Goal: Task Accomplishment & Management: Manage account settings

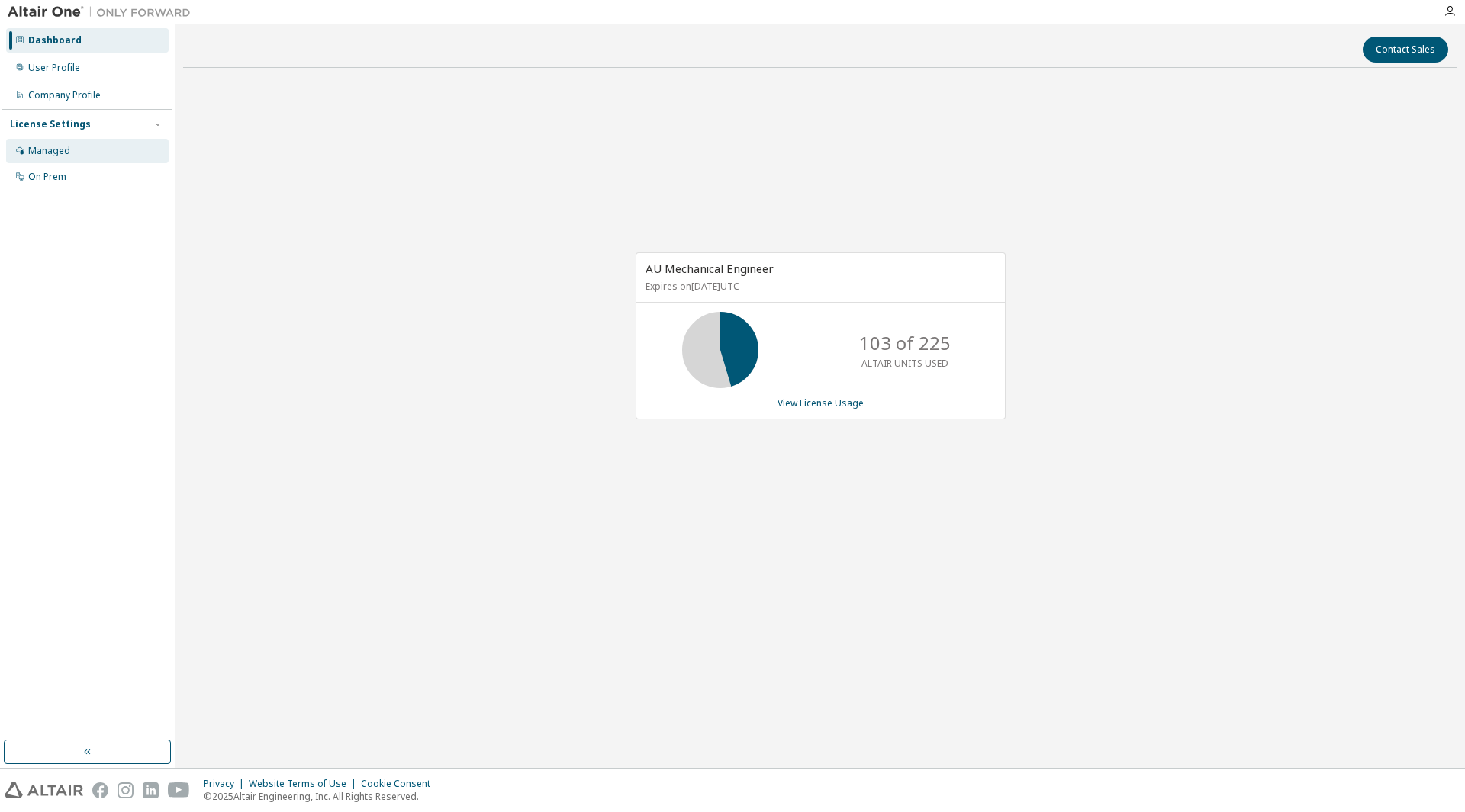
click at [85, 147] on div "Managed" at bounding box center [87, 151] width 163 height 24
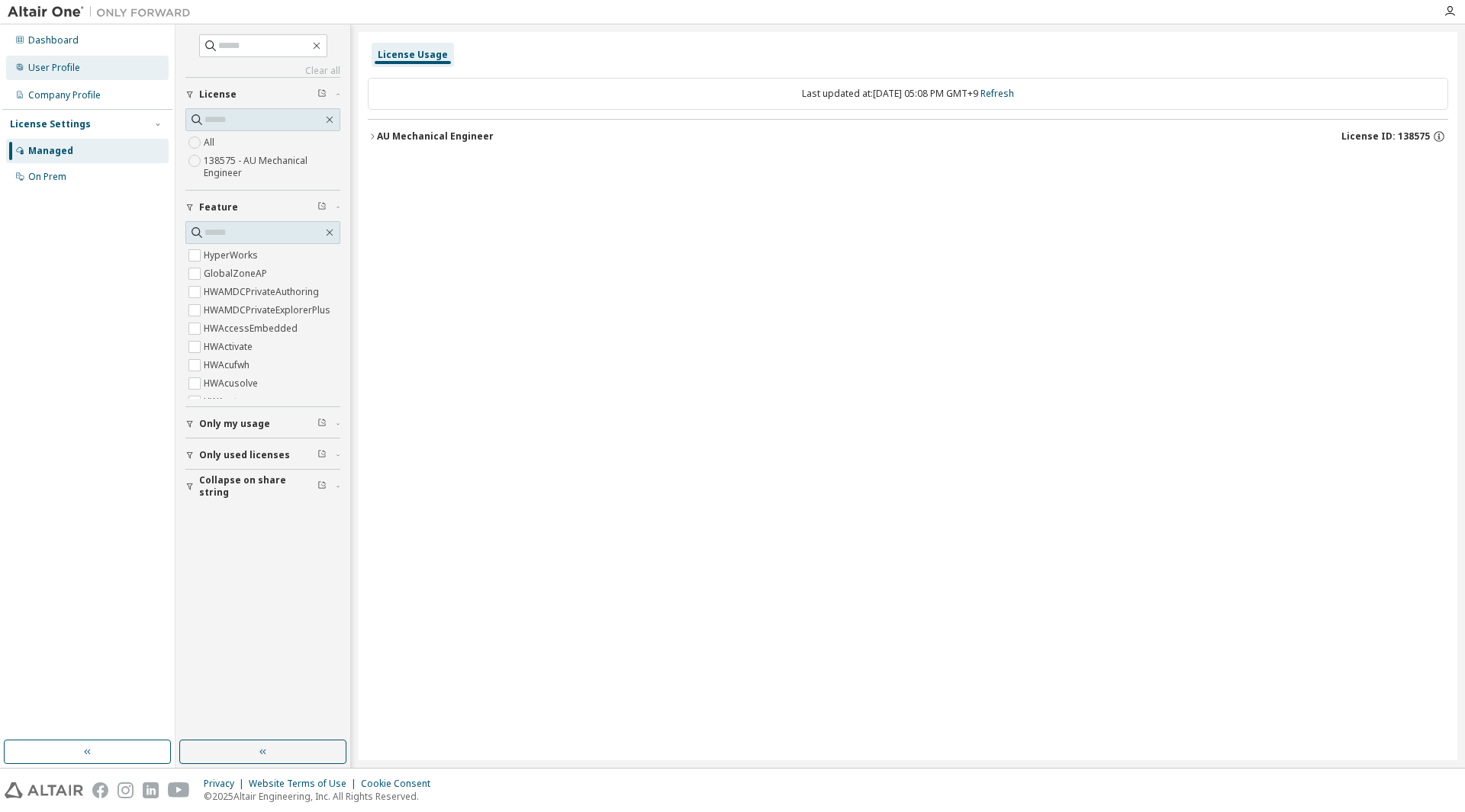
click at [121, 74] on div "User Profile" at bounding box center [87, 68] width 163 height 24
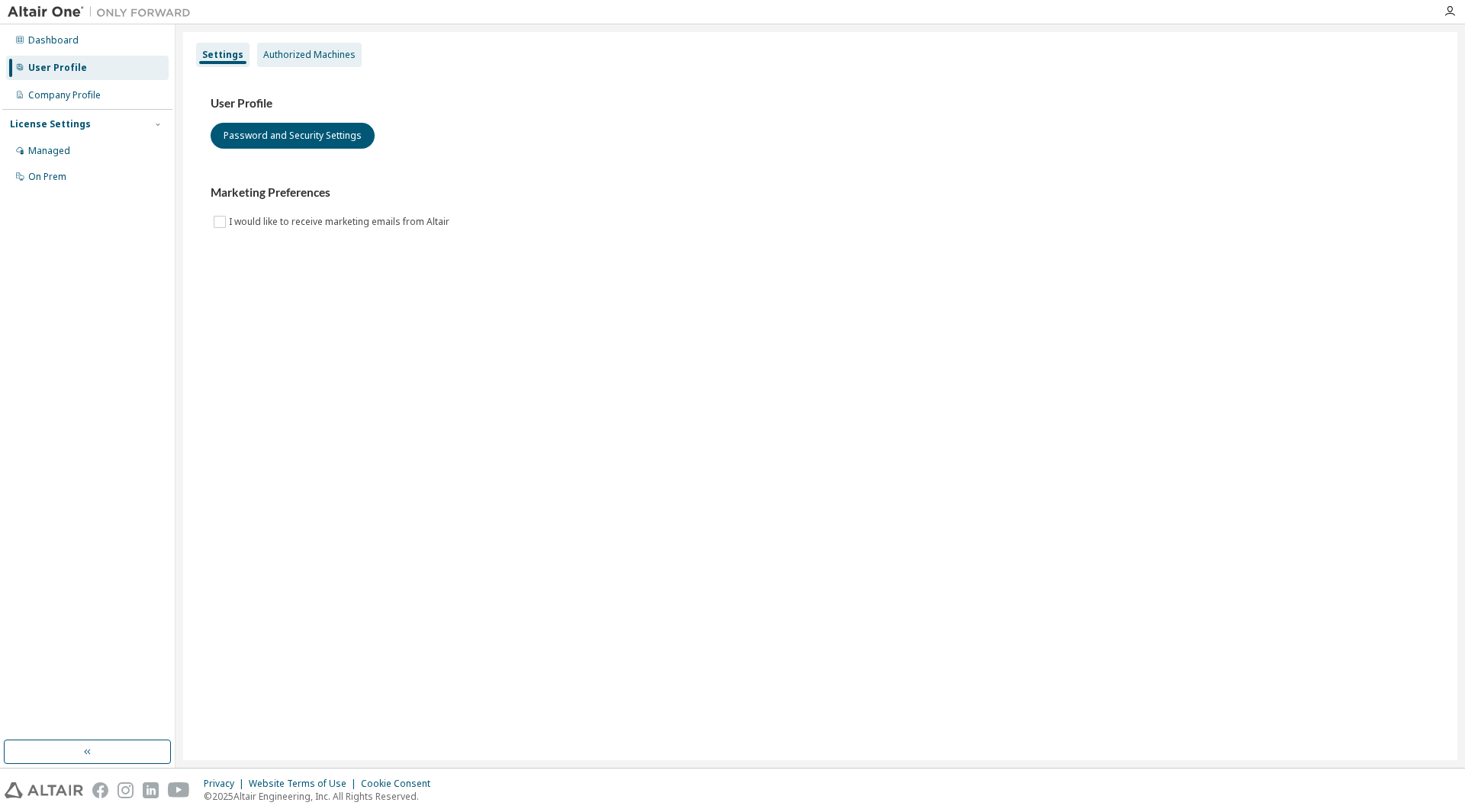
click at [316, 61] on div "Authorized Machines" at bounding box center [309, 55] width 104 height 24
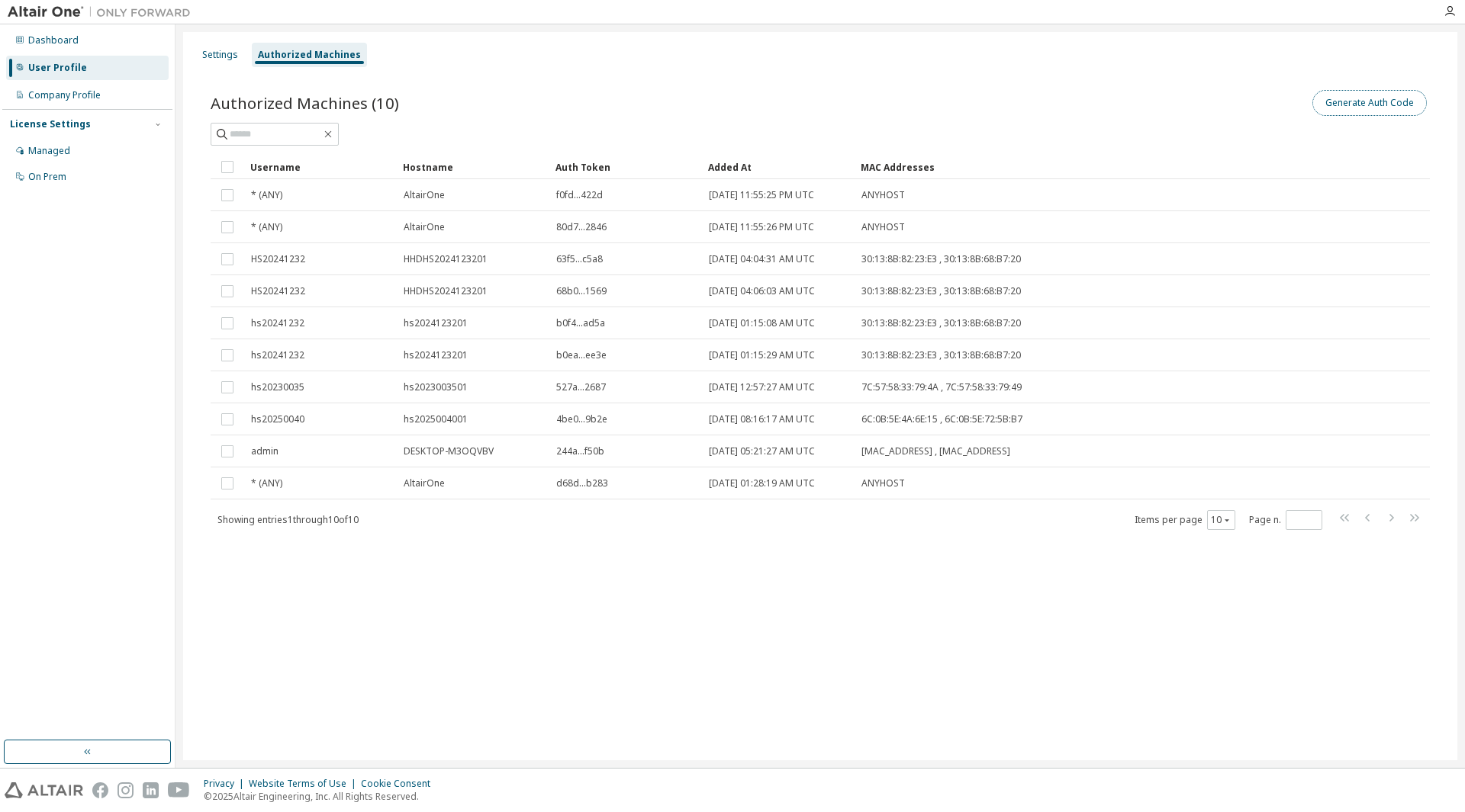
click at [1365, 94] on button "Generate Auth Code" at bounding box center [1370, 103] width 115 height 26
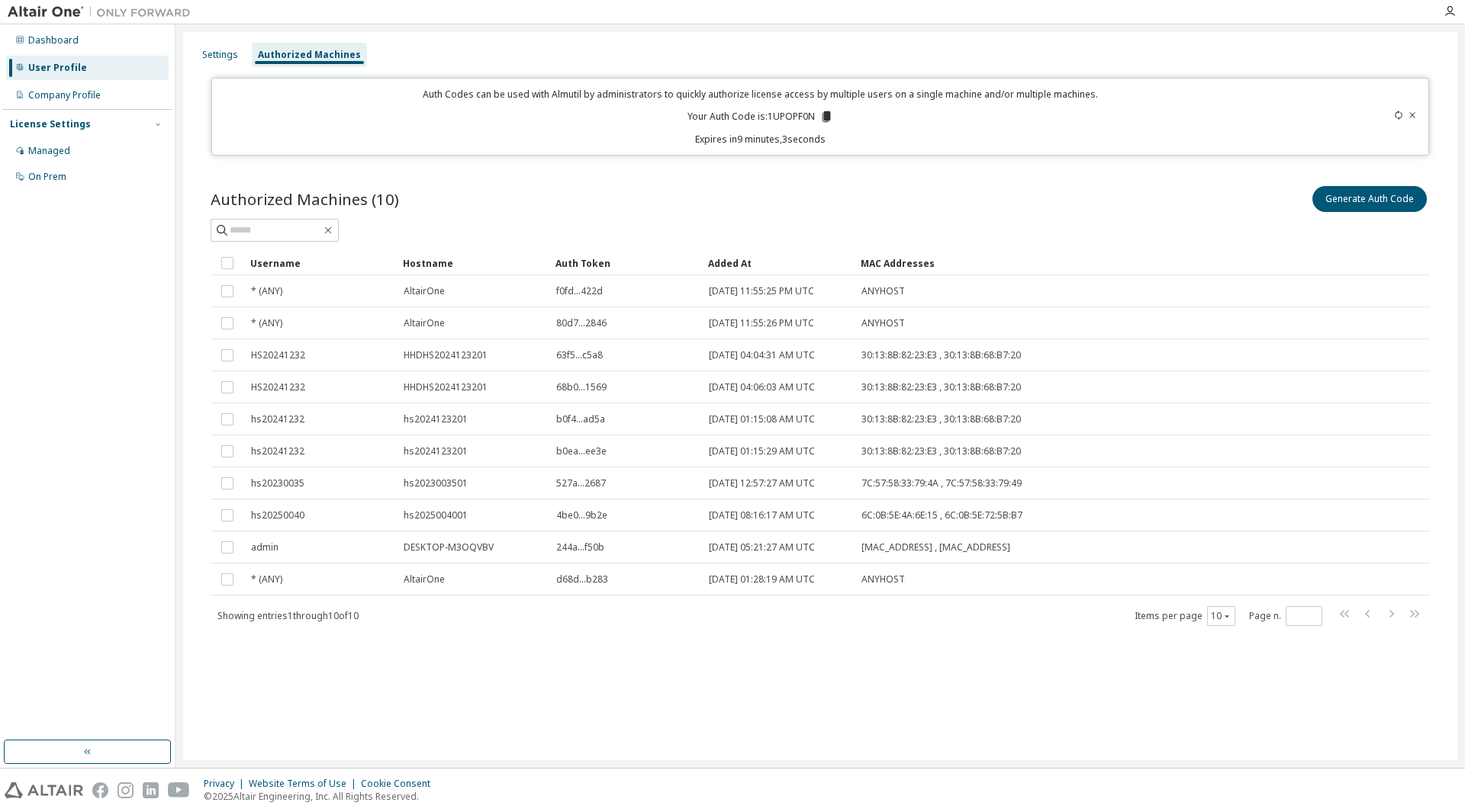
click at [1395, 116] on icon at bounding box center [1398, 116] width 7 height 9
click at [1394, 119] on icon at bounding box center [1399, 116] width 9 height 9
